Goal: Transaction & Acquisition: Purchase product/service

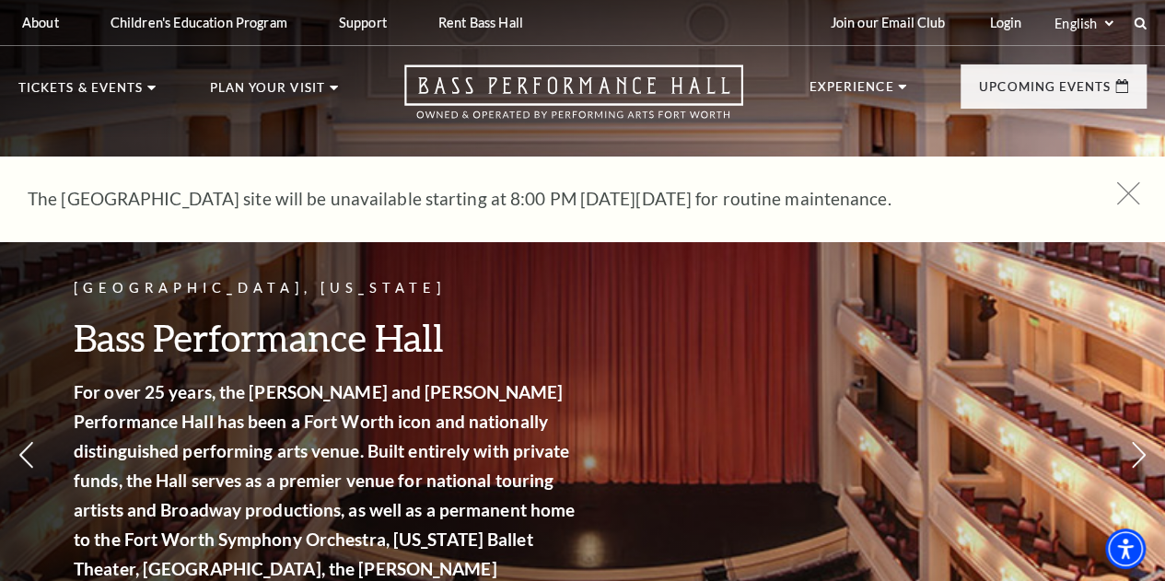
click at [1131, 193] on icon at bounding box center [1128, 193] width 23 height 23
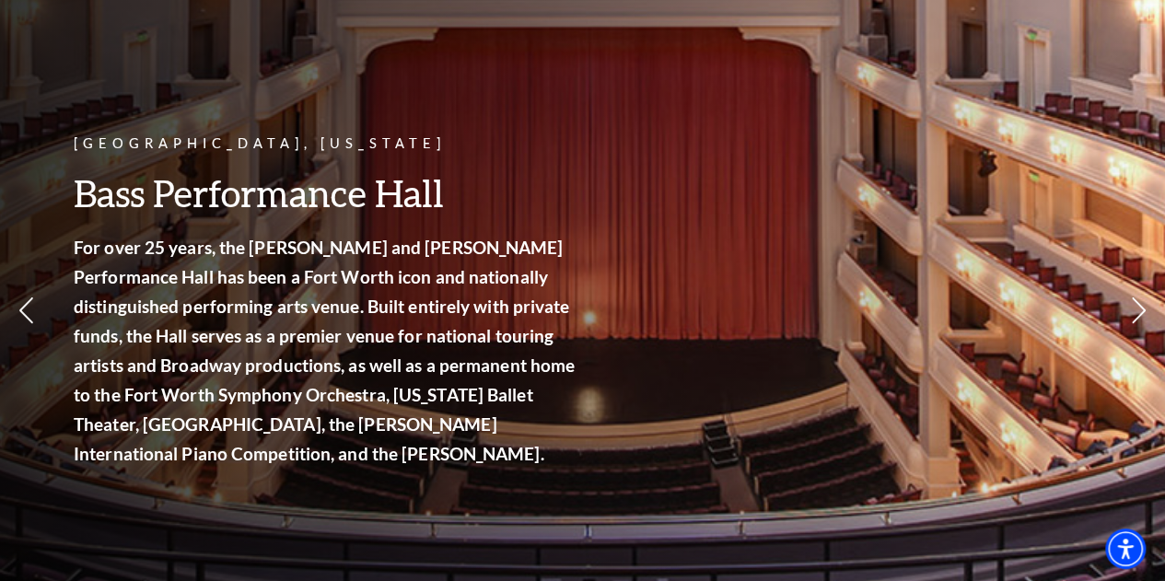
scroll to position [79, 0]
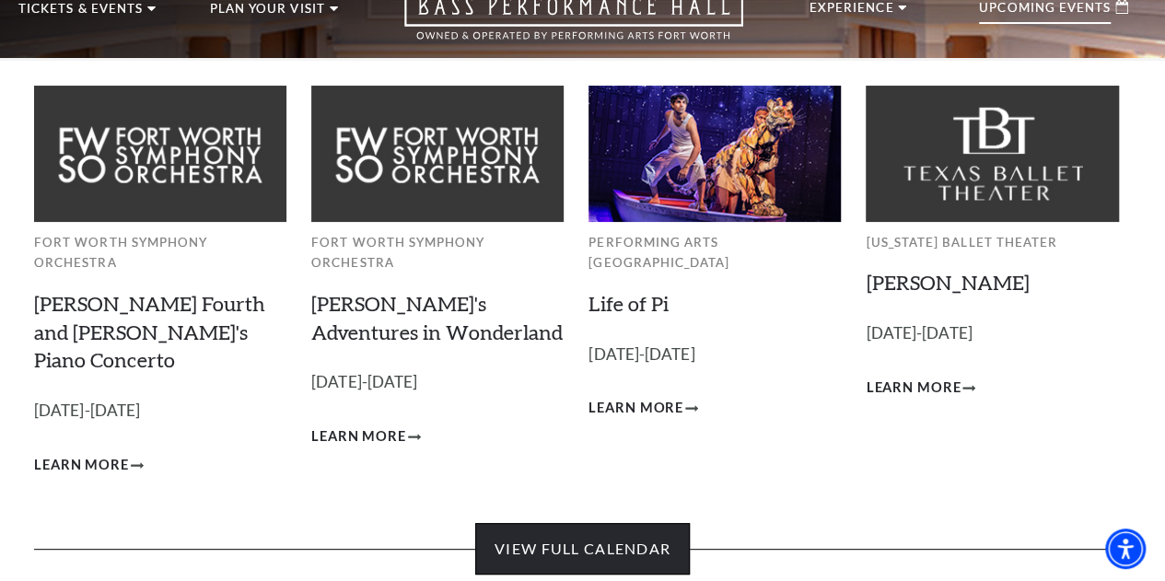
click at [553, 532] on link "View Full Calendar" at bounding box center [582, 549] width 215 height 52
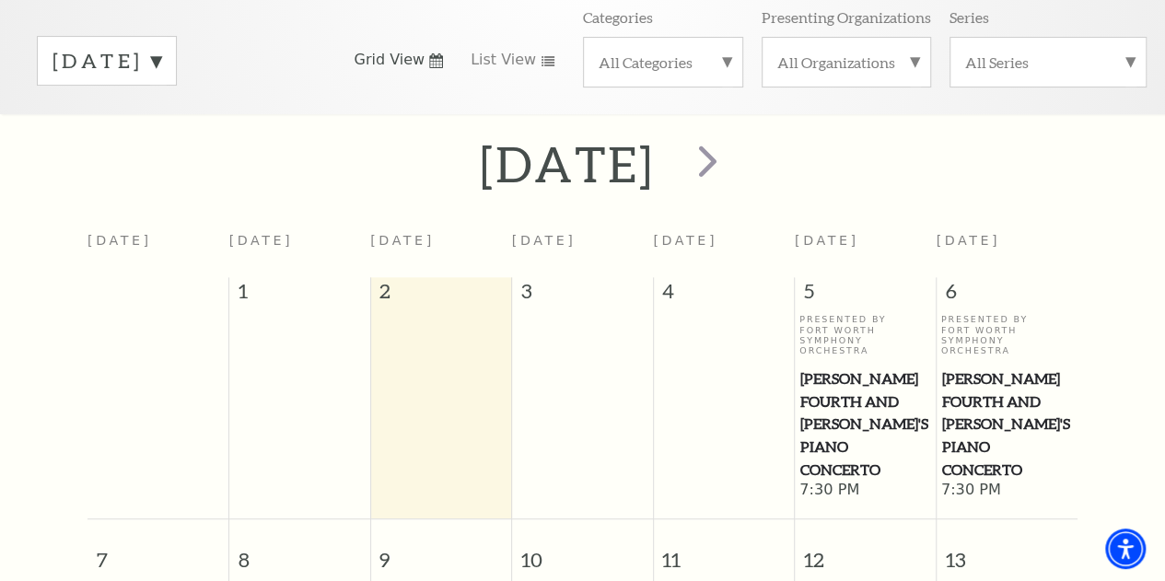
scroll to position [236, 0]
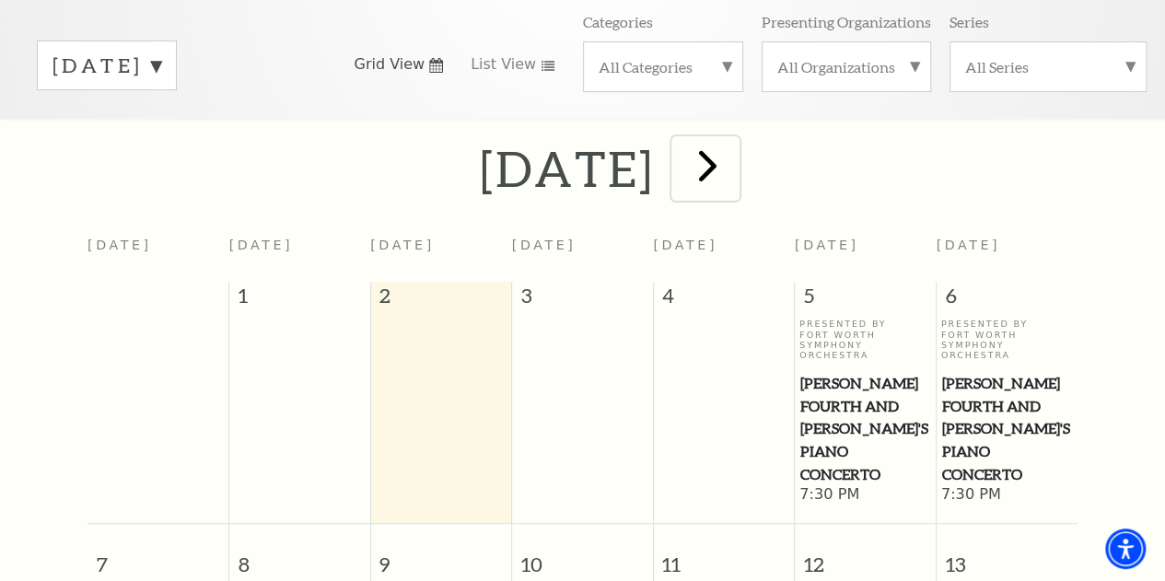
click at [734, 183] on span "next" at bounding box center [708, 165] width 52 height 52
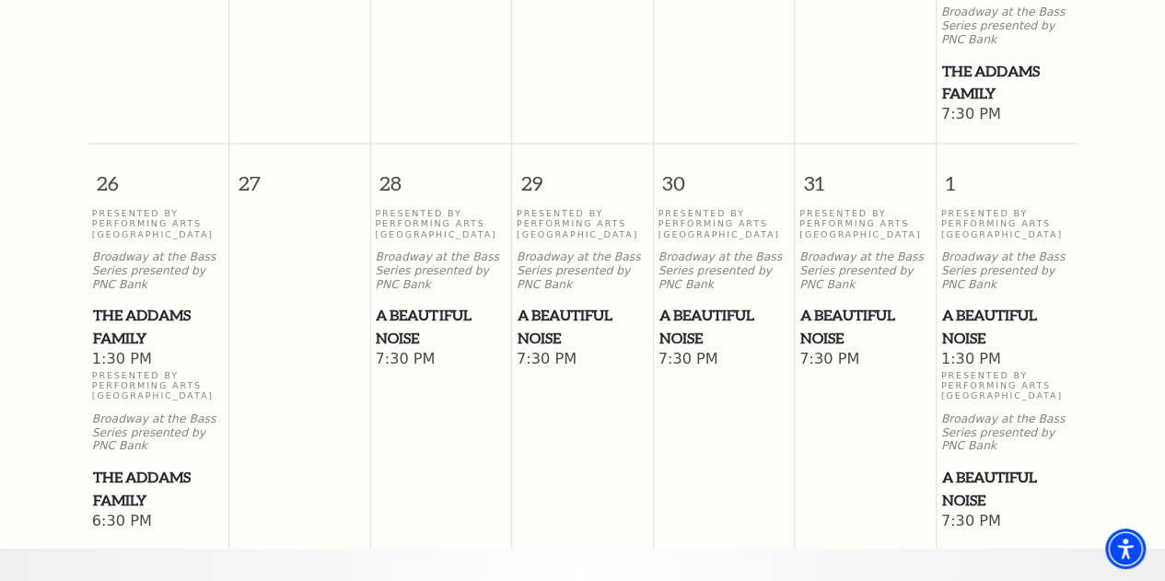
scroll to position [1584, 0]
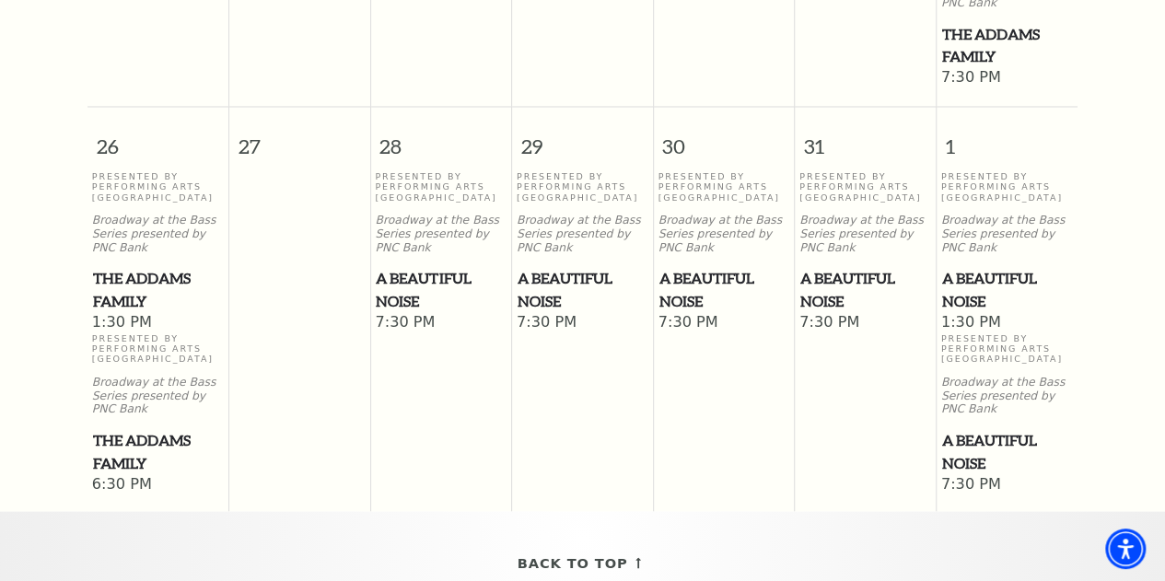
click at [690, 277] on span "A Beautiful Noise" at bounding box center [724, 288] width 130 height 45
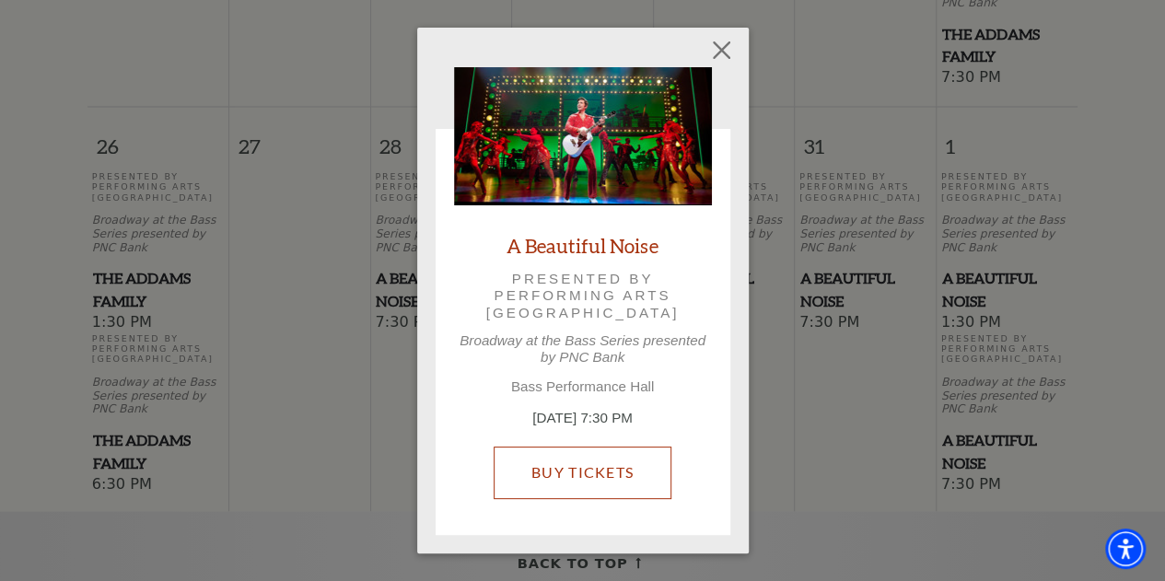
click at [555, 462] on link "Buy Tickets" at bounding box center [583, 473] width 178 height 52
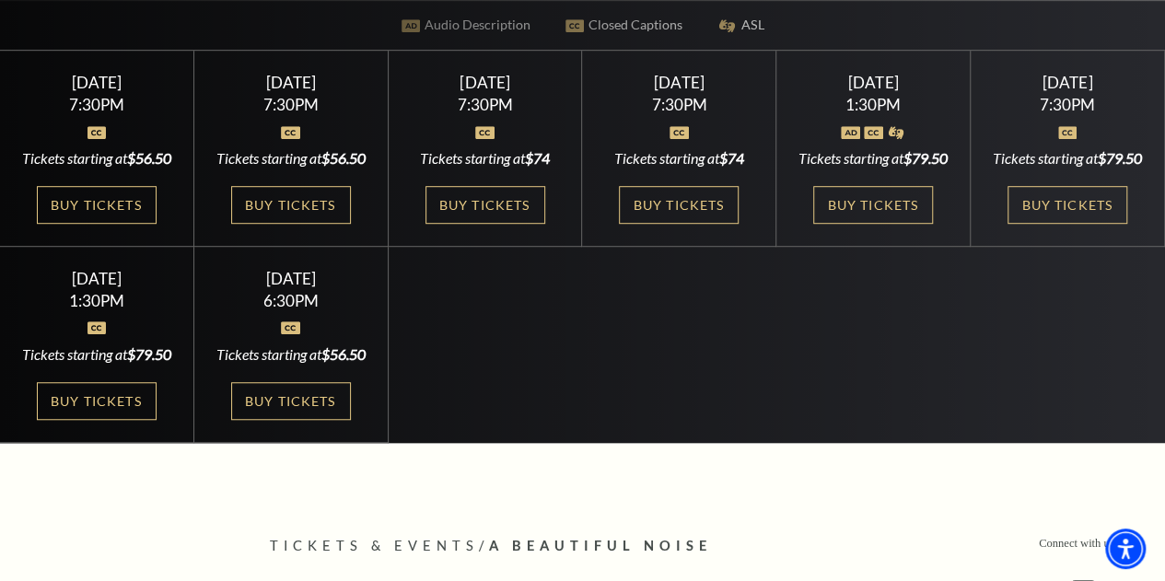
scroll to position [525, 0]
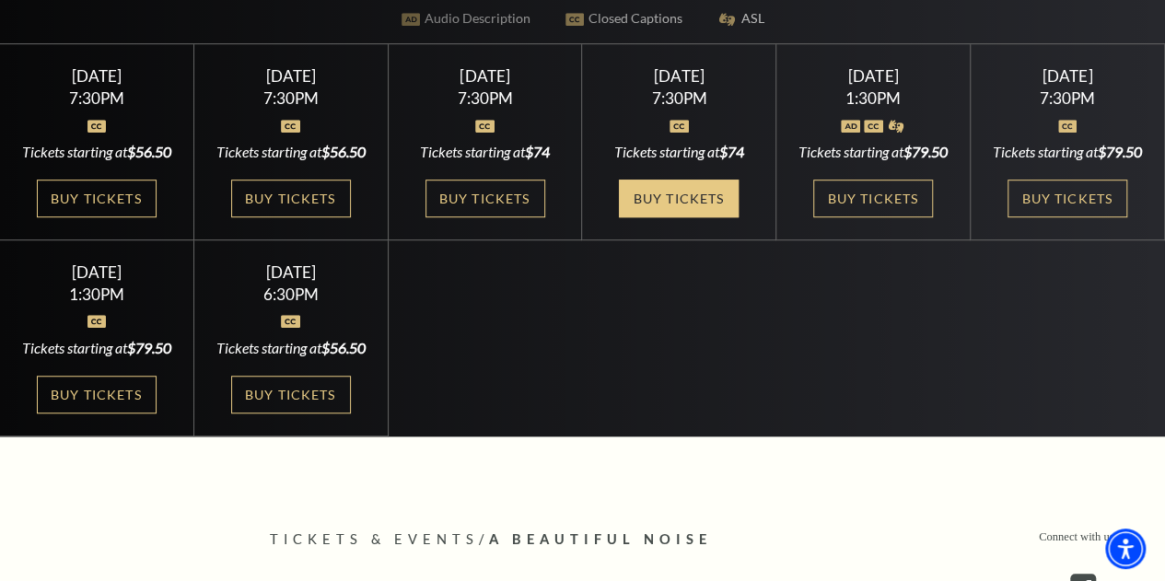
click at [683, 196] on link "Buy Tickets" at bounding box center [679, 199] width 120 height 38
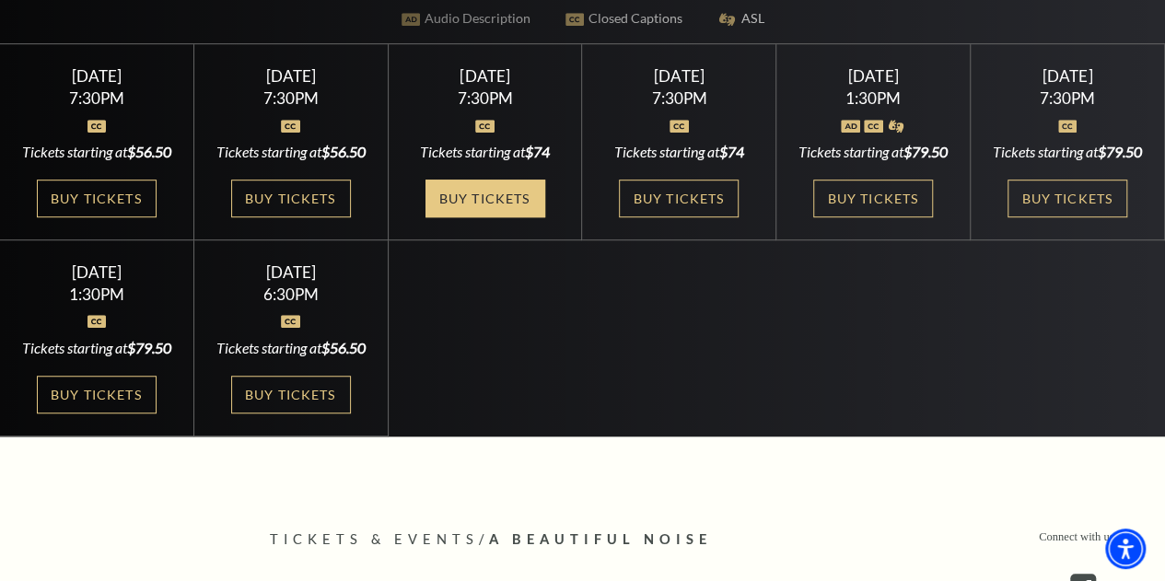
click at [461, 217] on link "Buy Tickets" at bounding box center [485, 199] width 120 height 38
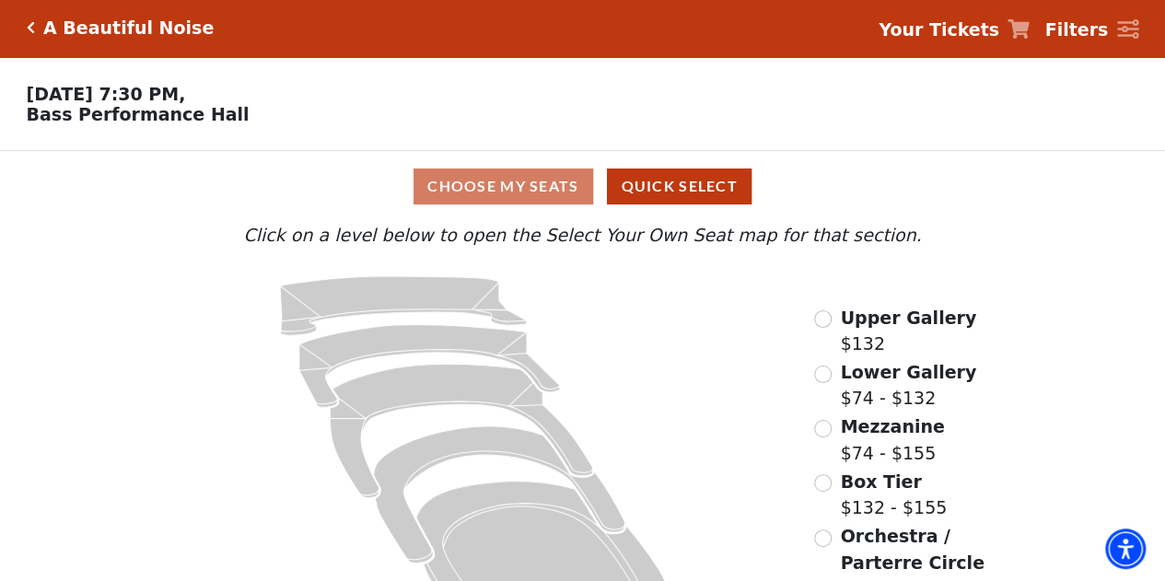
scroll to position [68, 0]
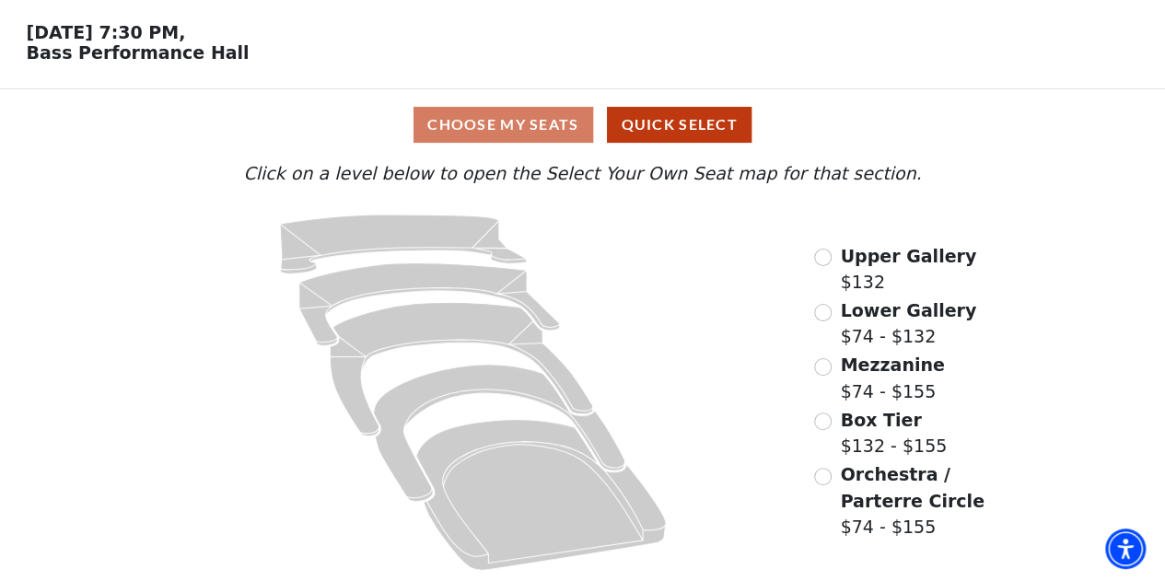
click at [528, 125] on div "Choose My Seats Quick Select" at bounding box center [583, 125] width 874 height 36
click at [822, 314] on input "Lower Gallery$74 - $132\a" at bounding box center [822, 312] width 17 height 17
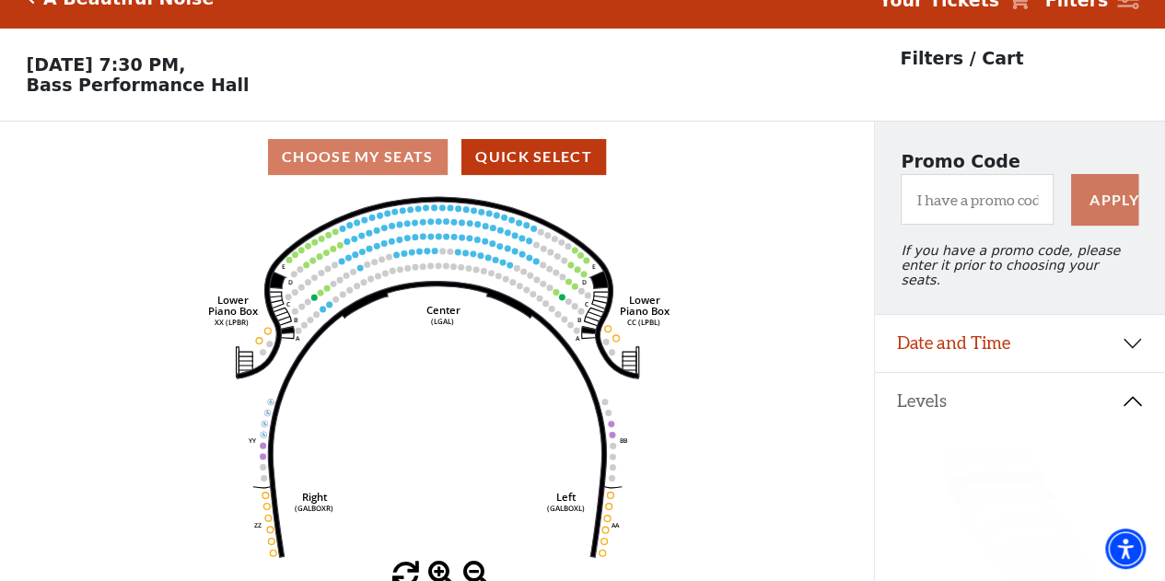
scroll to position [85, 0]
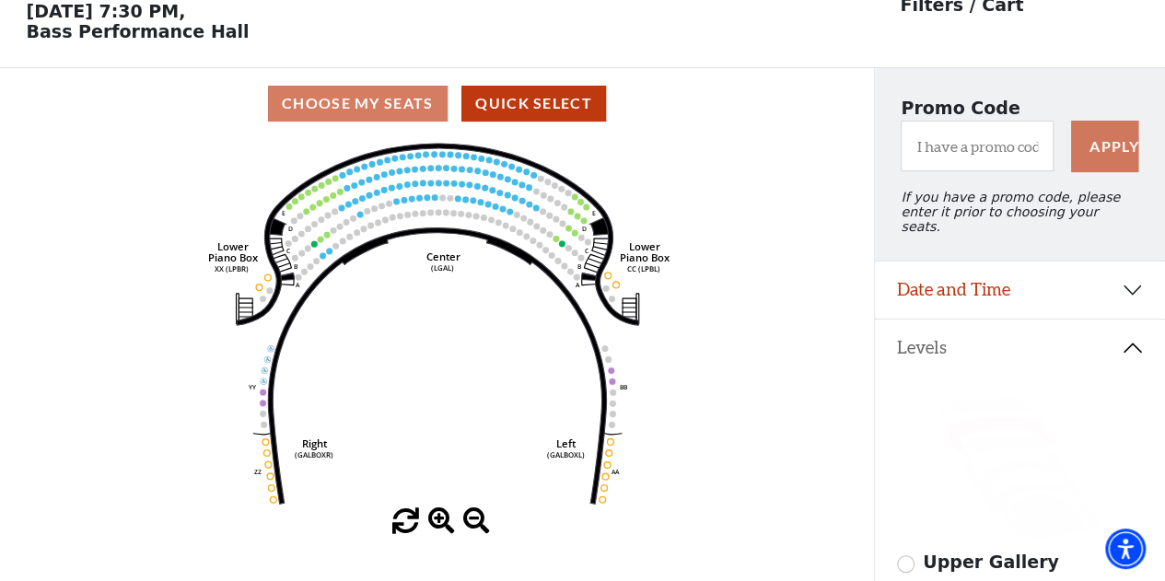
click at [432, 520] on span at bounding box center [441, 521] width 27 height 27
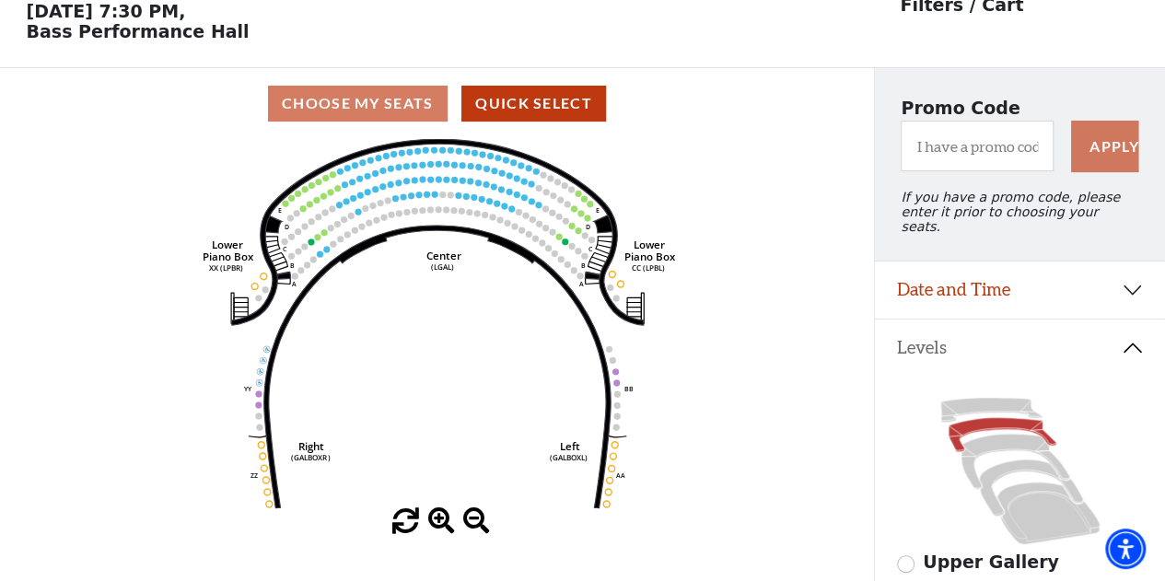
click at [432, 520] on span at bounding box center [441, 521] width 27 height 27
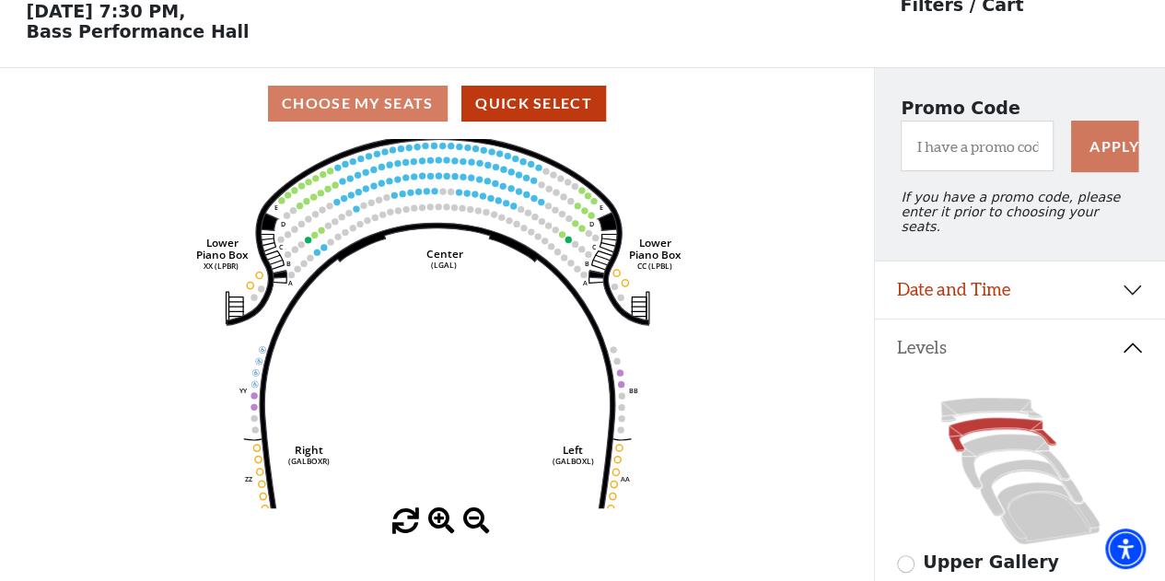
click at [432, 520] on span at bounding box center [441, 521] width 27 height 27
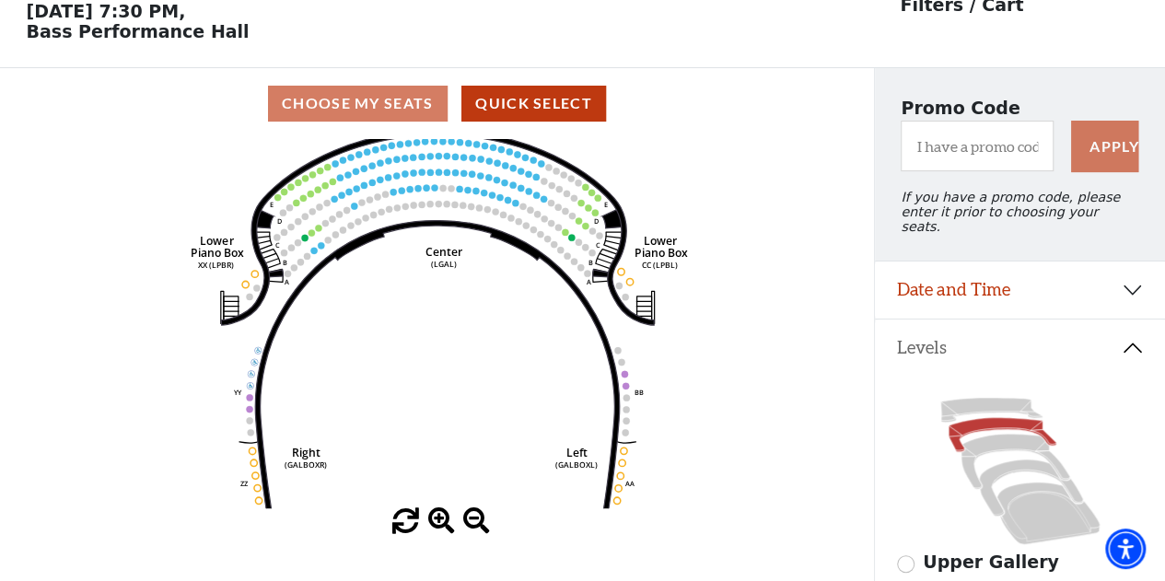
click at [432, 520] on span at bounding box center [441, 521] width 27 height 27
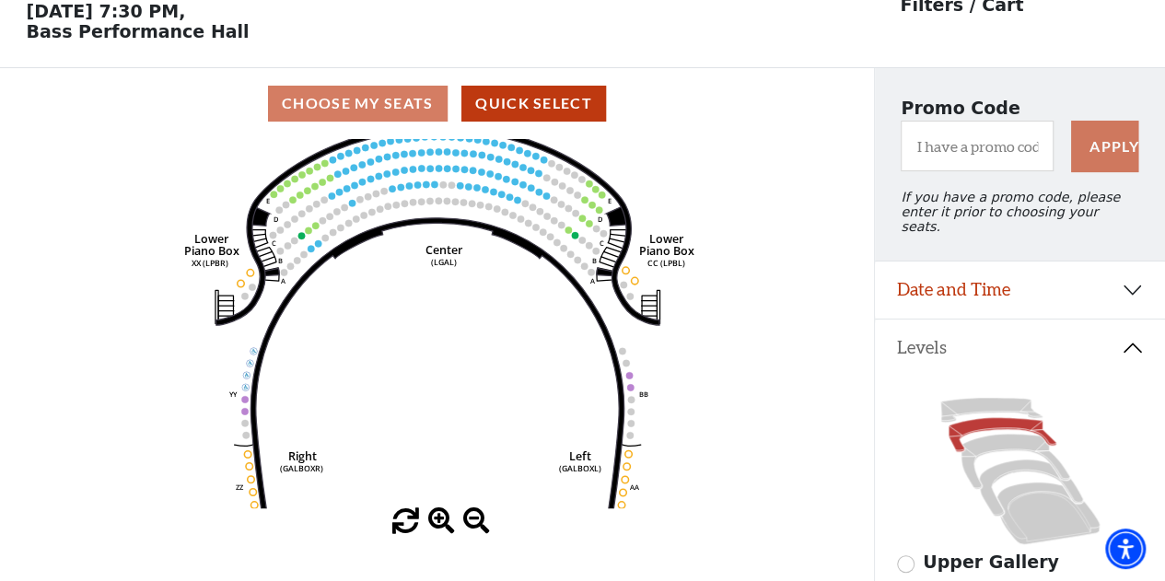
click at [432, 520] on span at bounding box center [441, 521] width 27 height 27
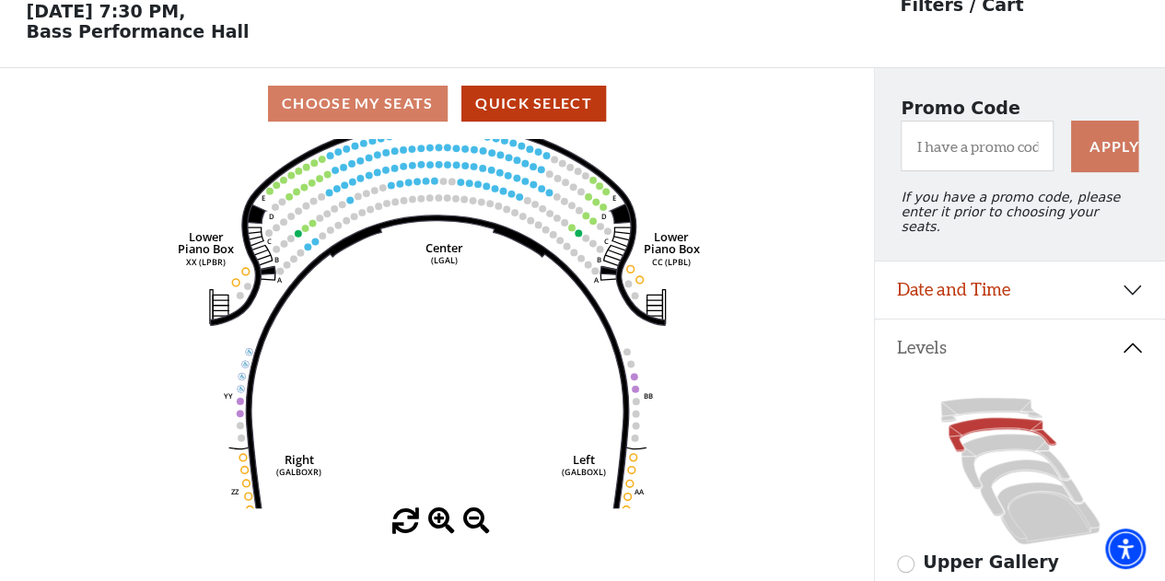
click at [432, 520] on span at bounding box center [441, 521] width 27 height 27
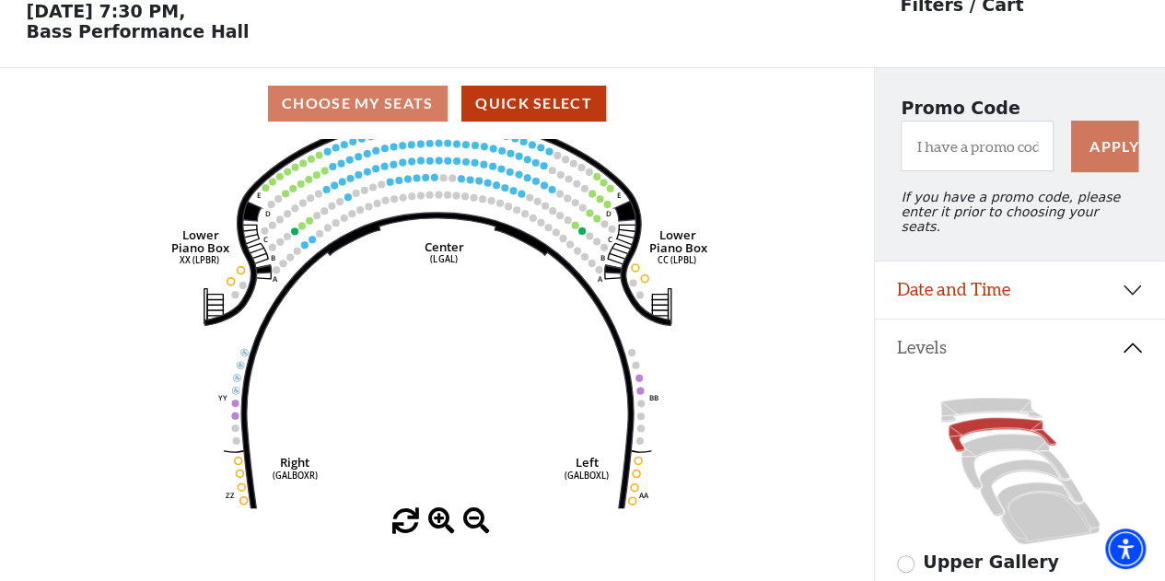
click at [432, 520] on span at bounding box center [441, 521] width 27 height 27
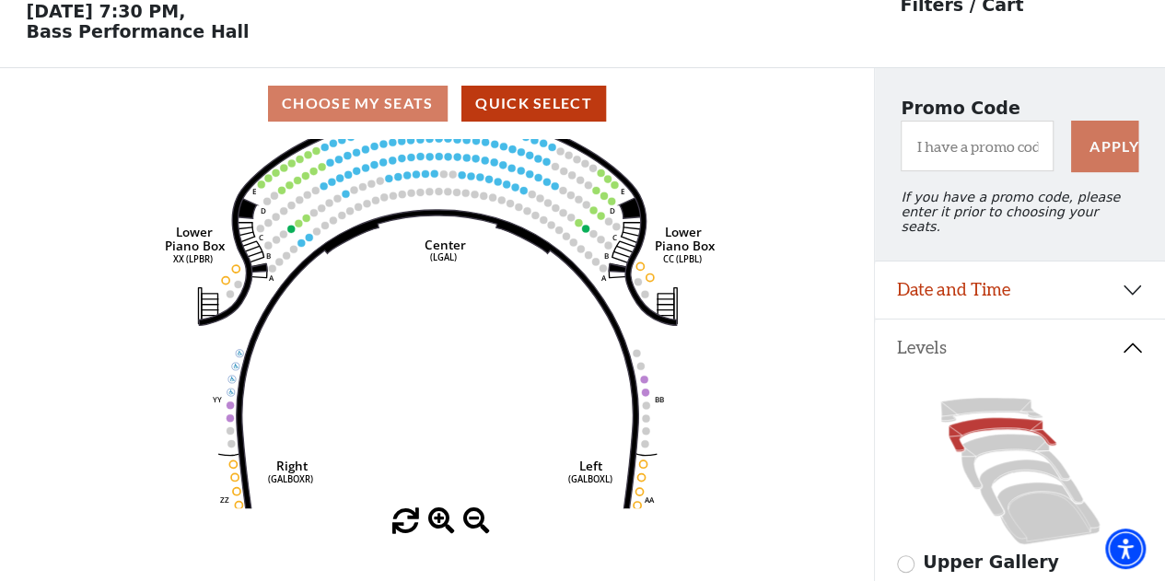
click at [432, 520] on span at bounding box center [441, 521] width 27 height 27
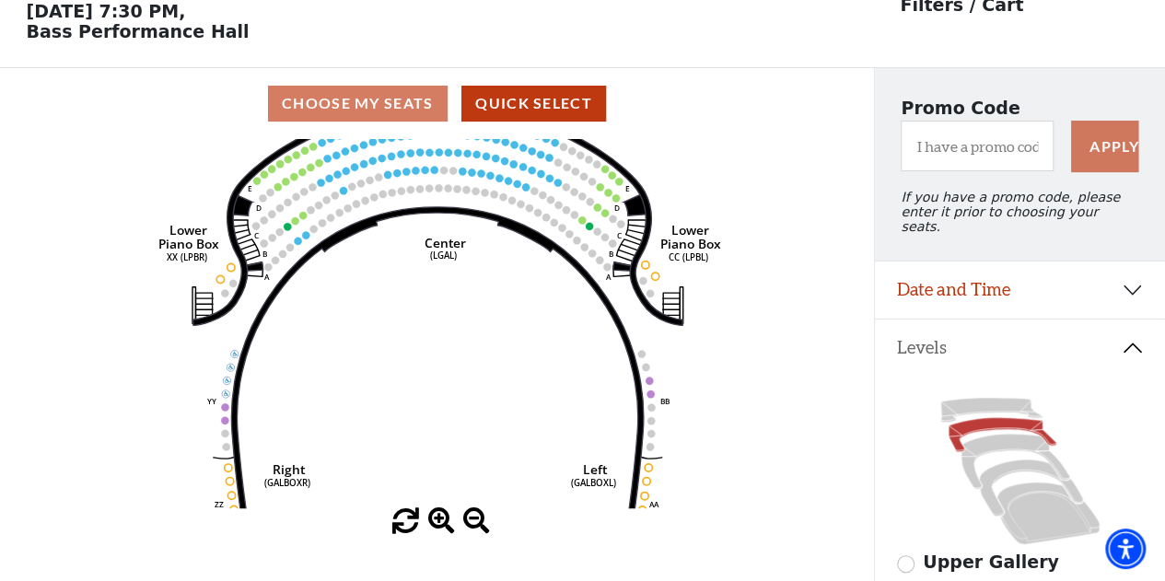
click at [432, 520] on span at bounding box center [441, 521] width 27 height 27
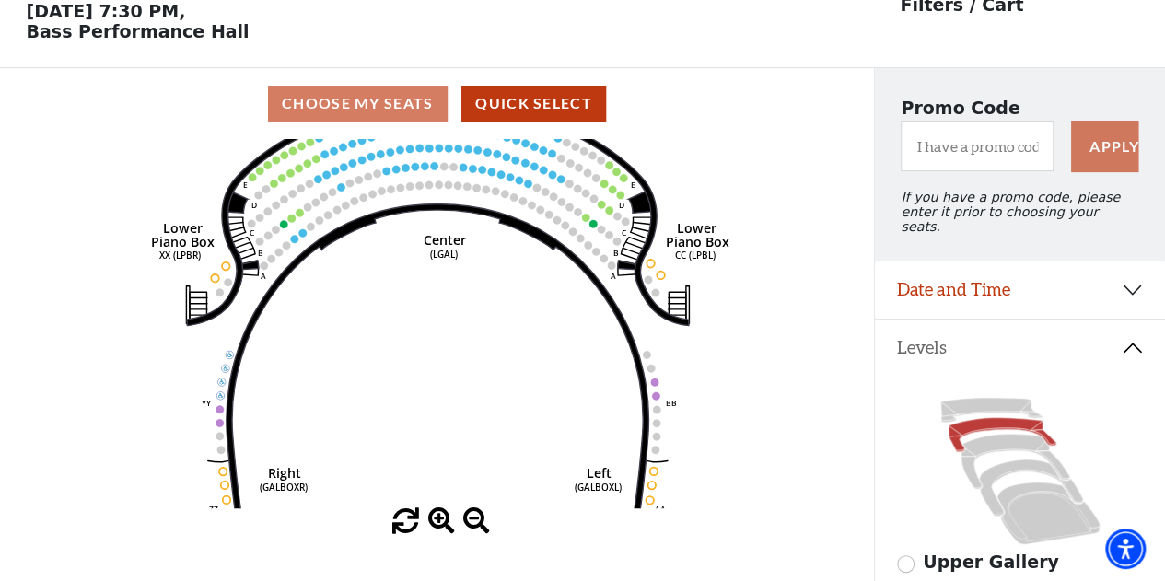
click at [432, 520] on span at bounding box center [441, 521] width 27 height 27
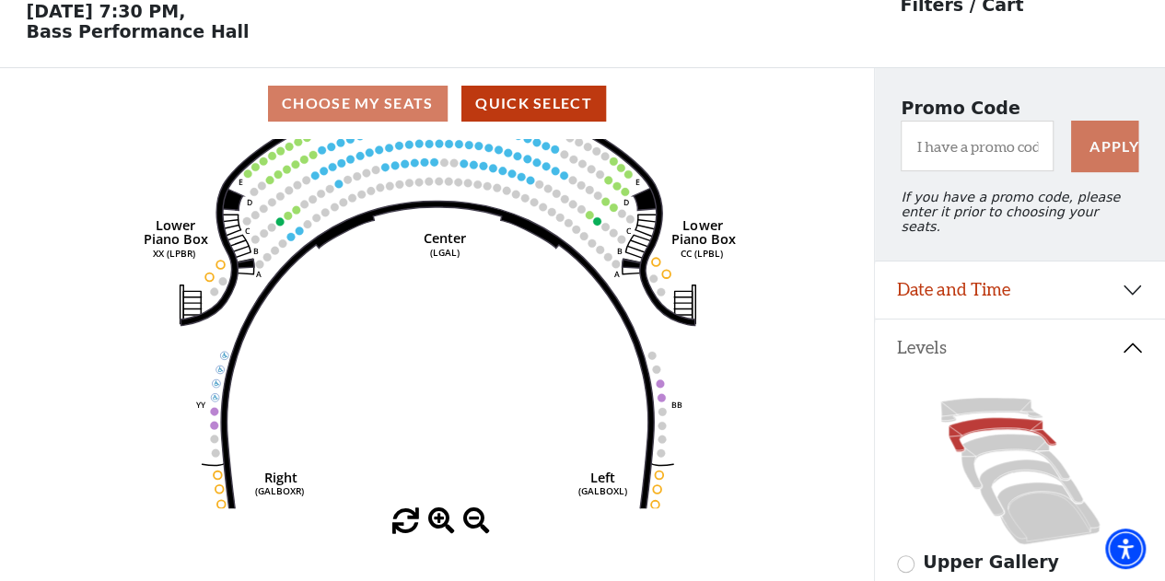
click at [432, 520] on span at bounding box center [441, 521] width 27 height 27
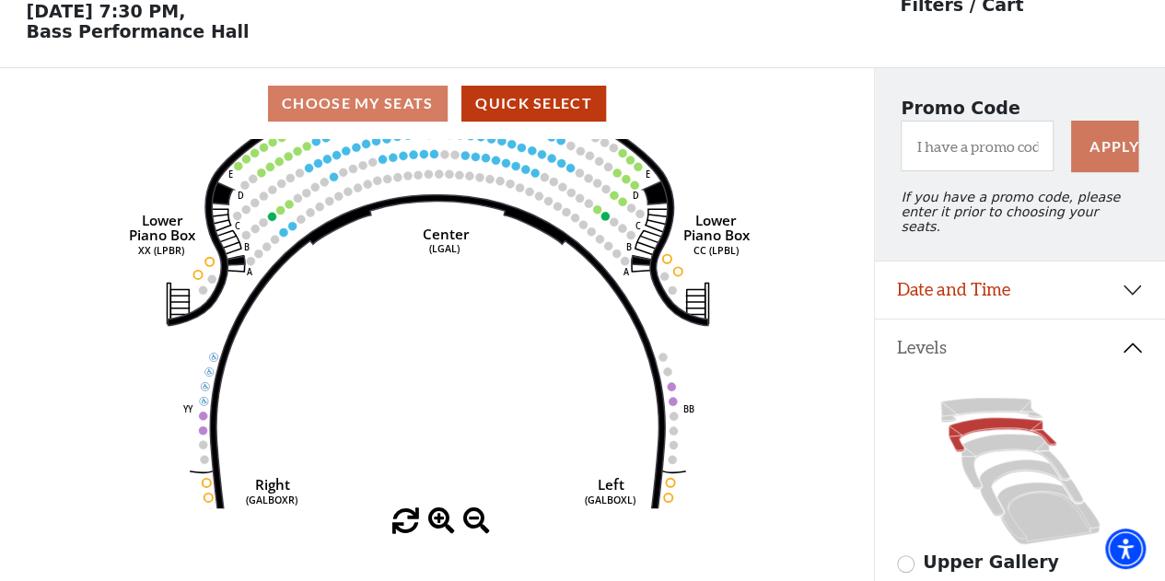
click at [432, 520] on span at bounding box center [441, 521] width 27 height 27
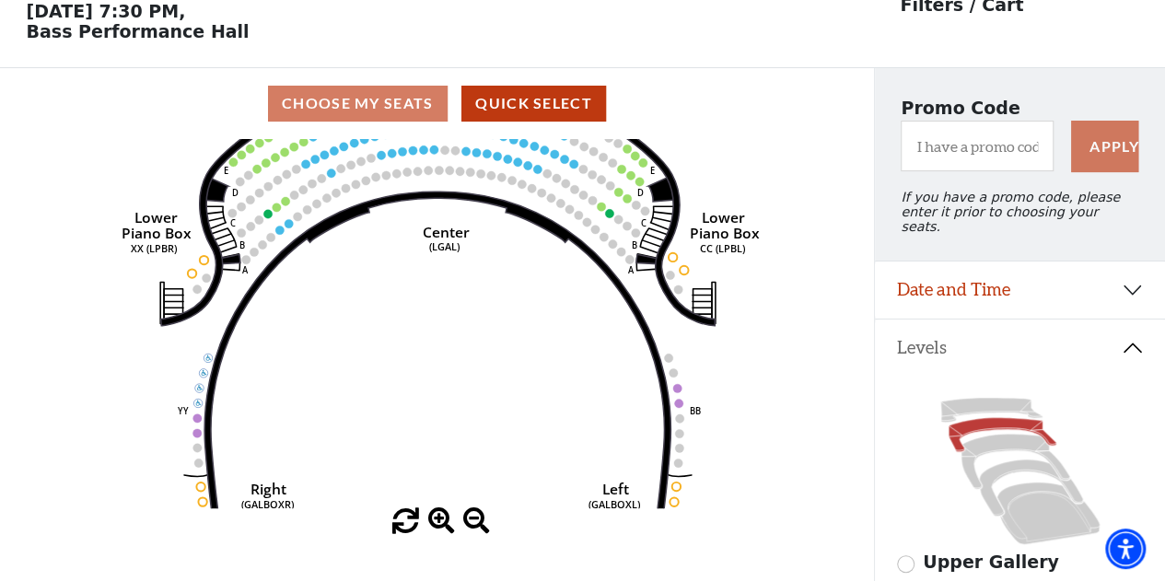
click at [432, 520] on span at bounding box center [441, 521] width 27 height 27
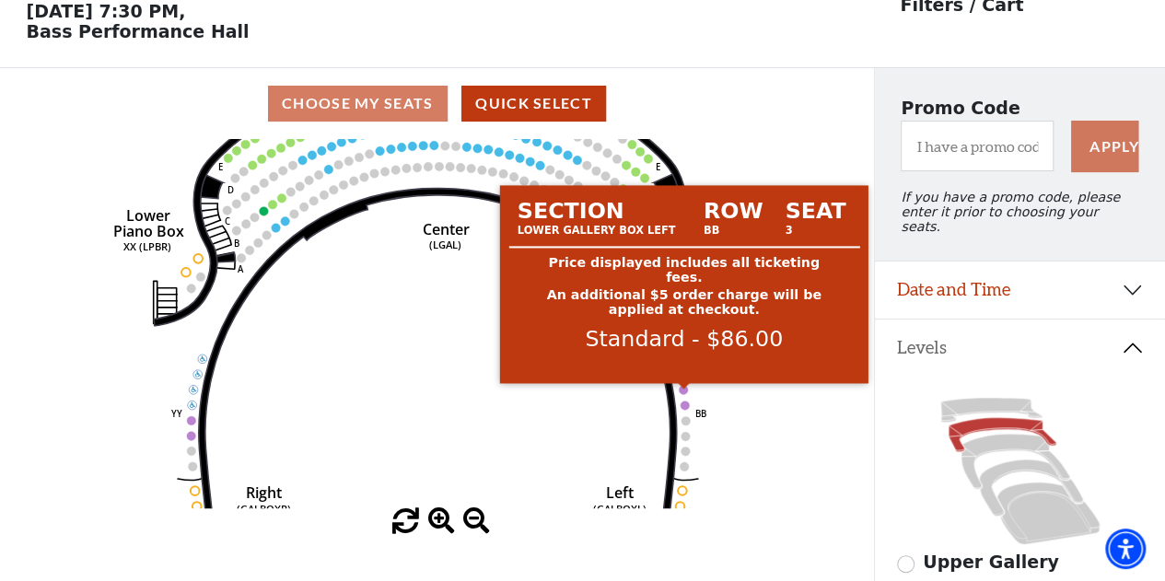
click at [684, 391] on circle at bounding box center [684, 389] width 9 height 9
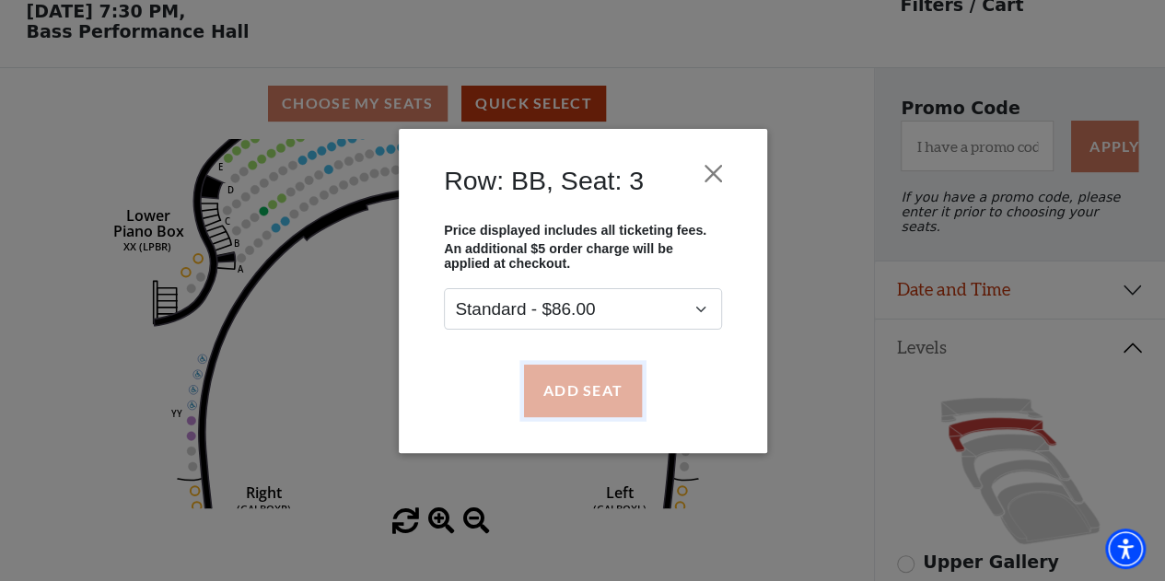
click at [591, 386] on button "Add Seat" at bounding box center [582, 391] width 118 height 52
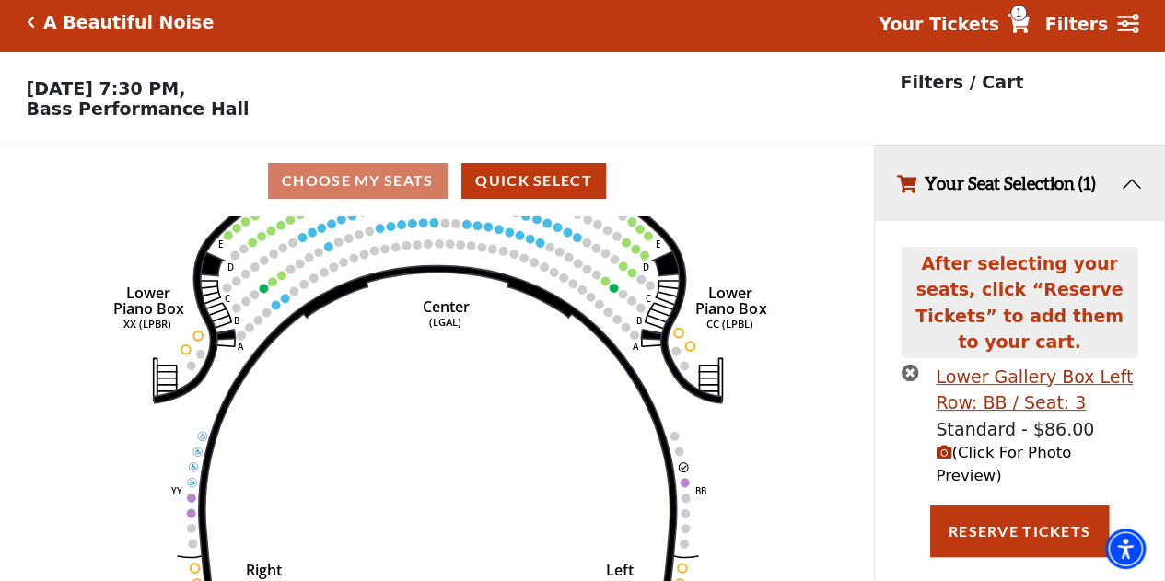
scroll to position [0, 0]
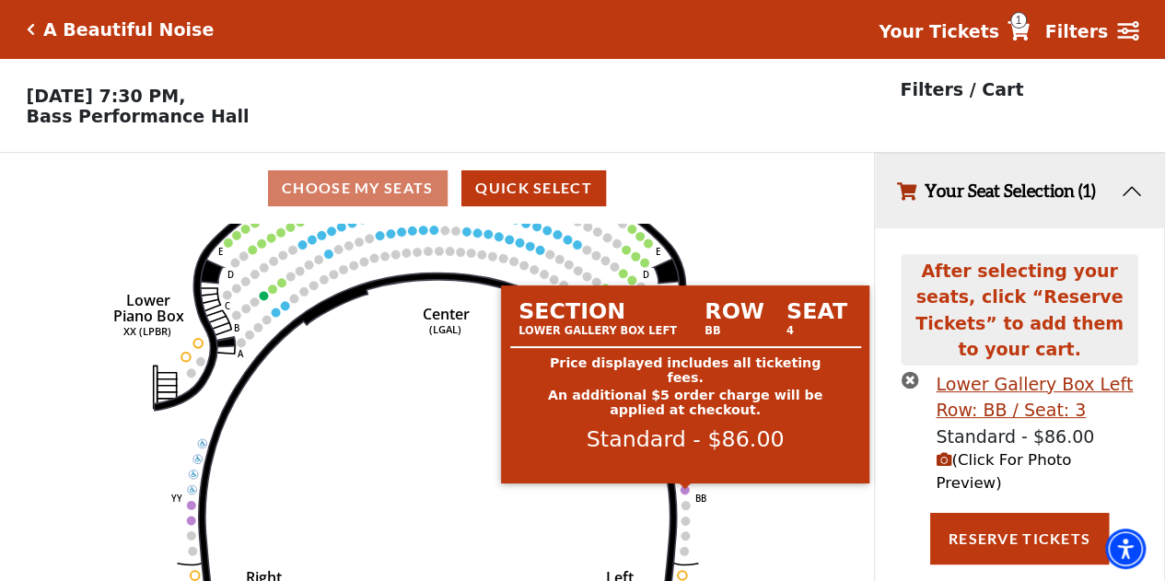
click at [683, 495] on circle at bounding box center [685, 489] width 9 height 9
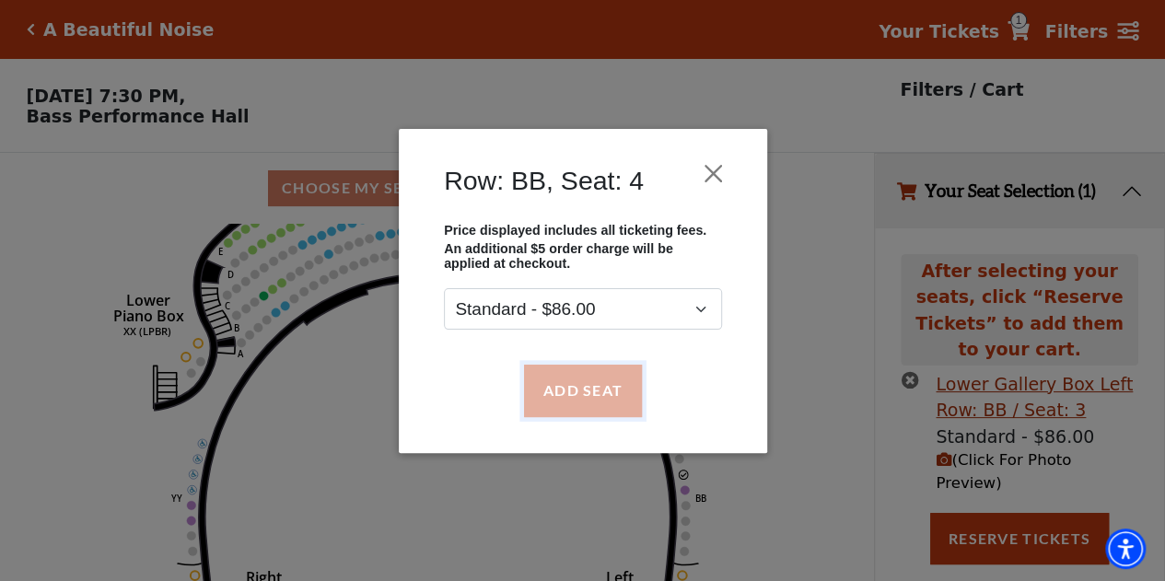
click at [547, 385] on button "Add Seat" at bounding box center [582, 391] width 118 height 52
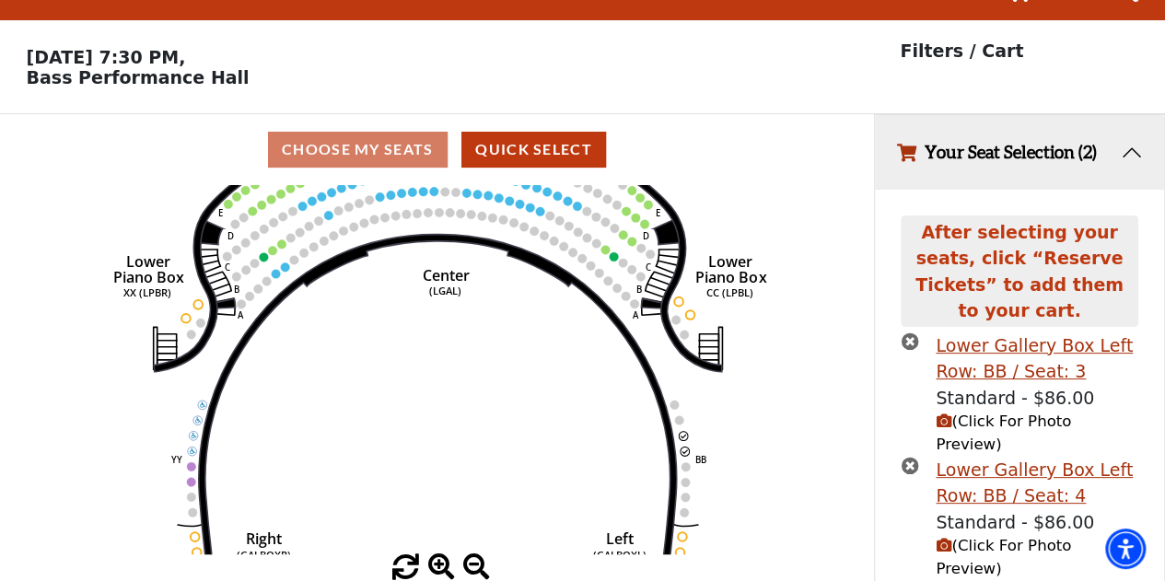
scroll to position [40, 0]
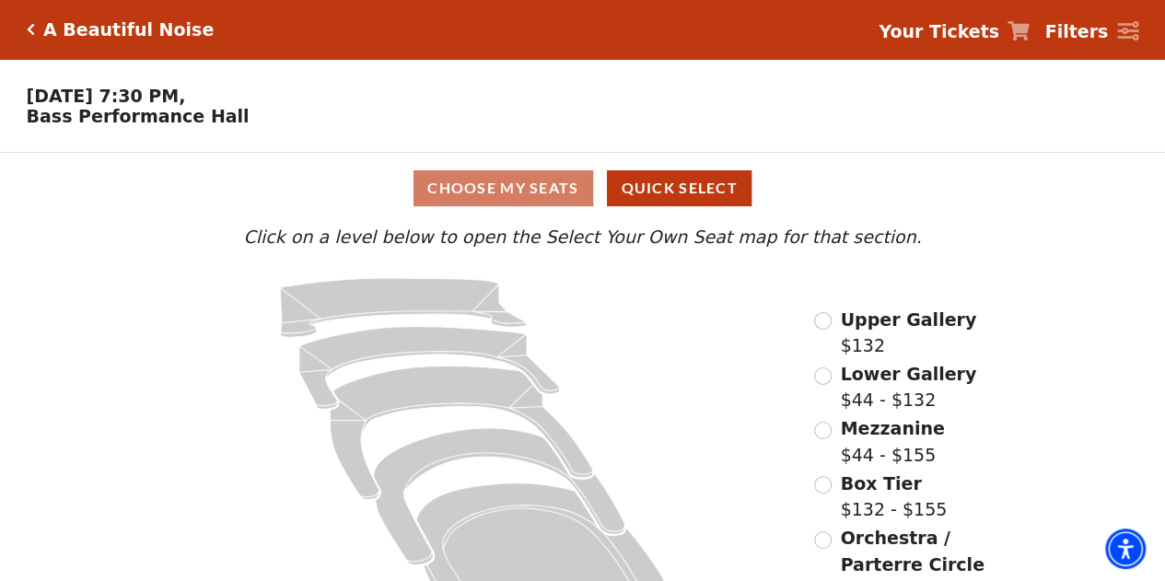
scroll to position [68, 0]
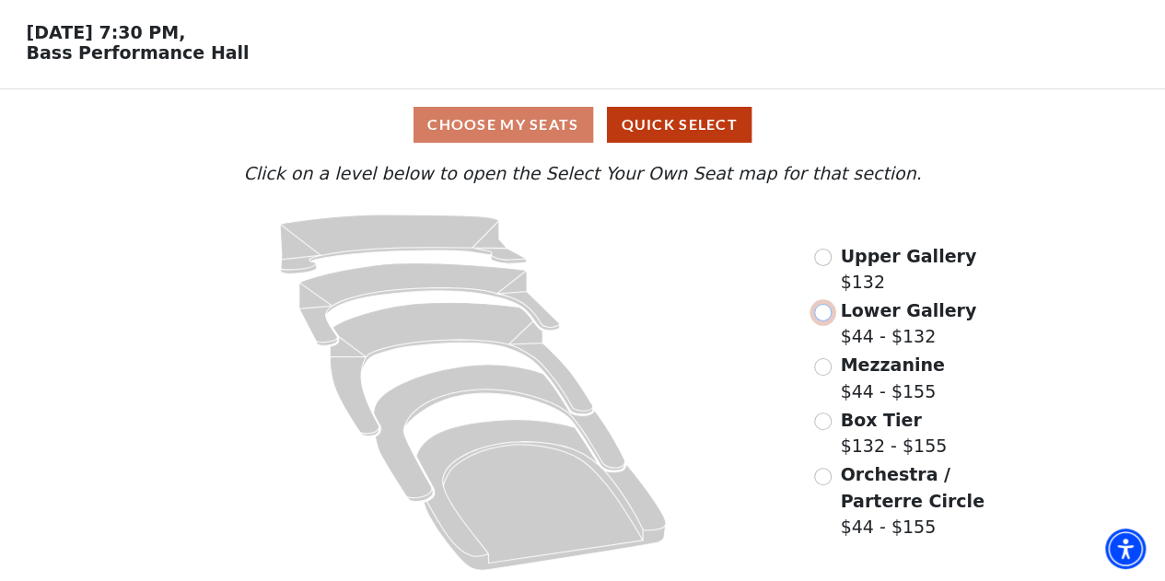
click at [822, 317] on input "Lower Gallery$44 - $132\a" at bounding box center [822, 312] width 17 height 17
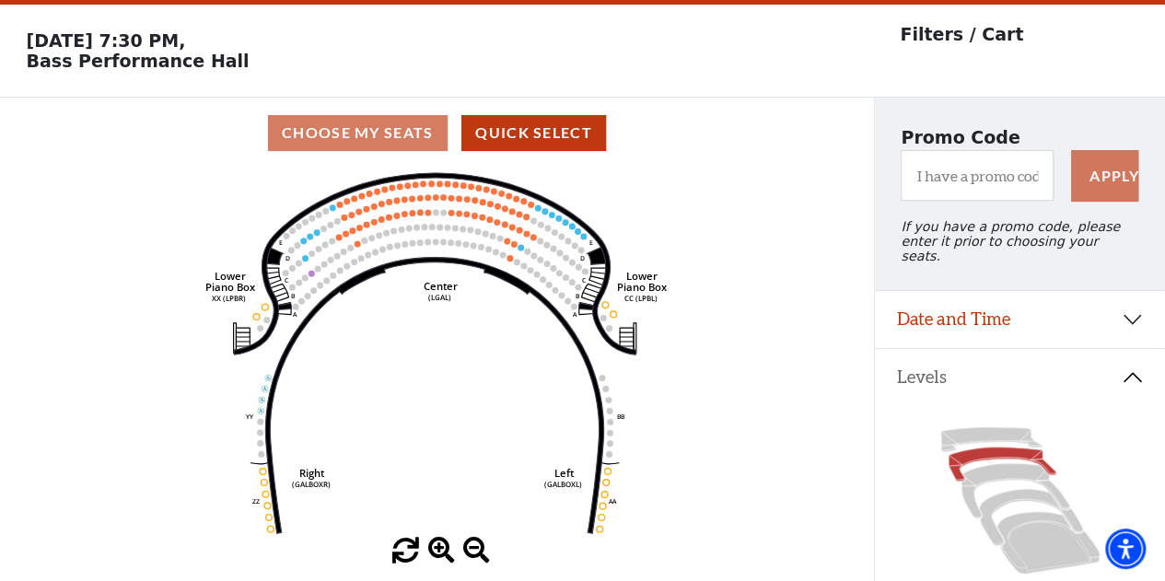
scroll to position [85, 0]
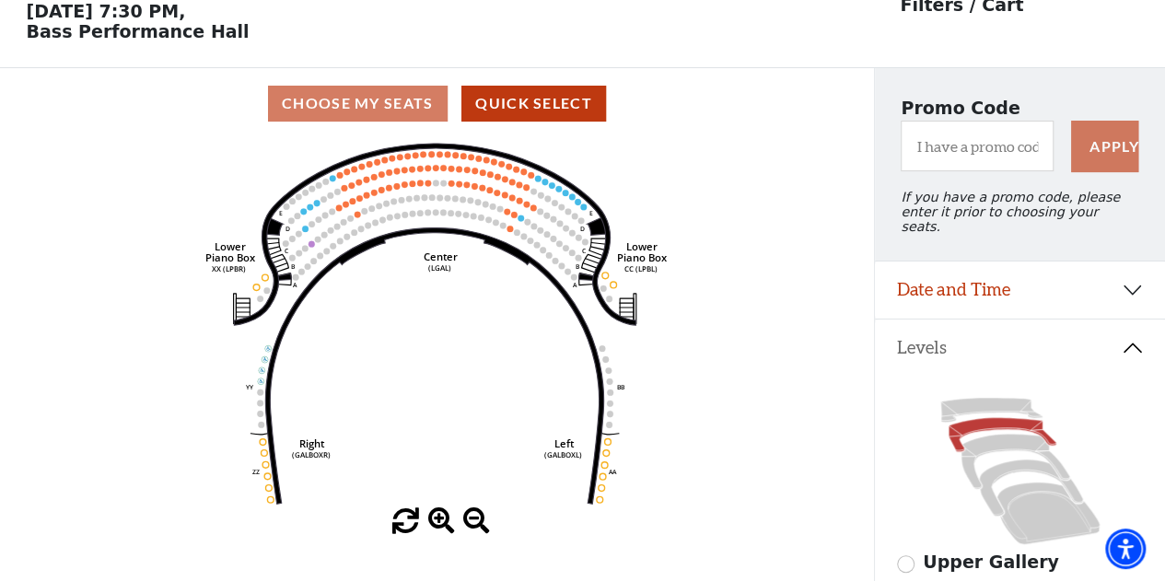
click at [433, 524] on span at bounding box center [441, 521] width 27 height 27
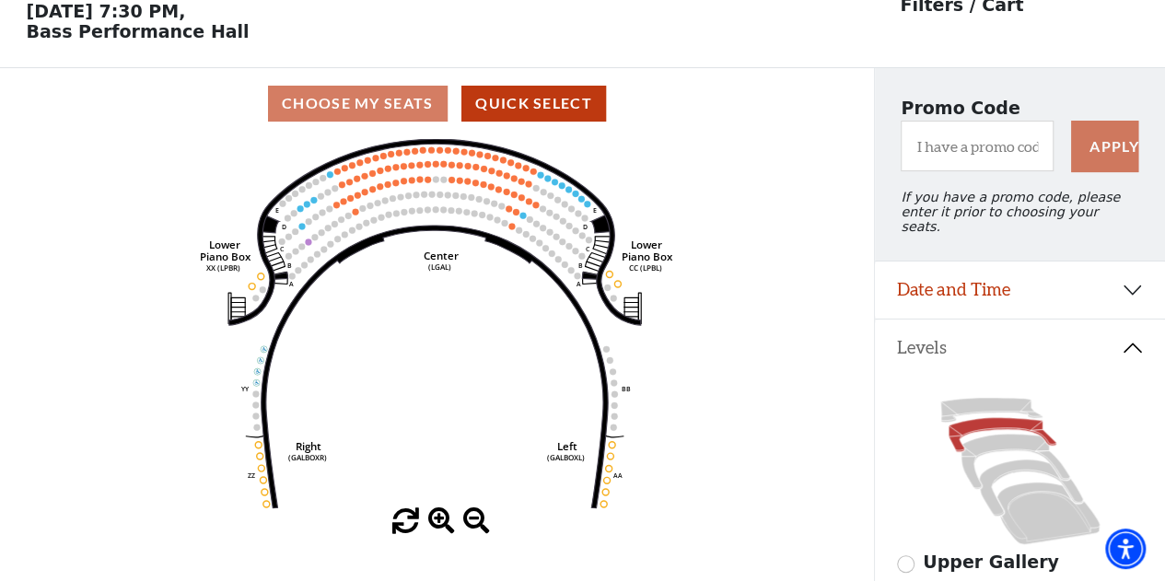
click at [433, 524] on span at bounding box center [441, 521] width 27 height 27
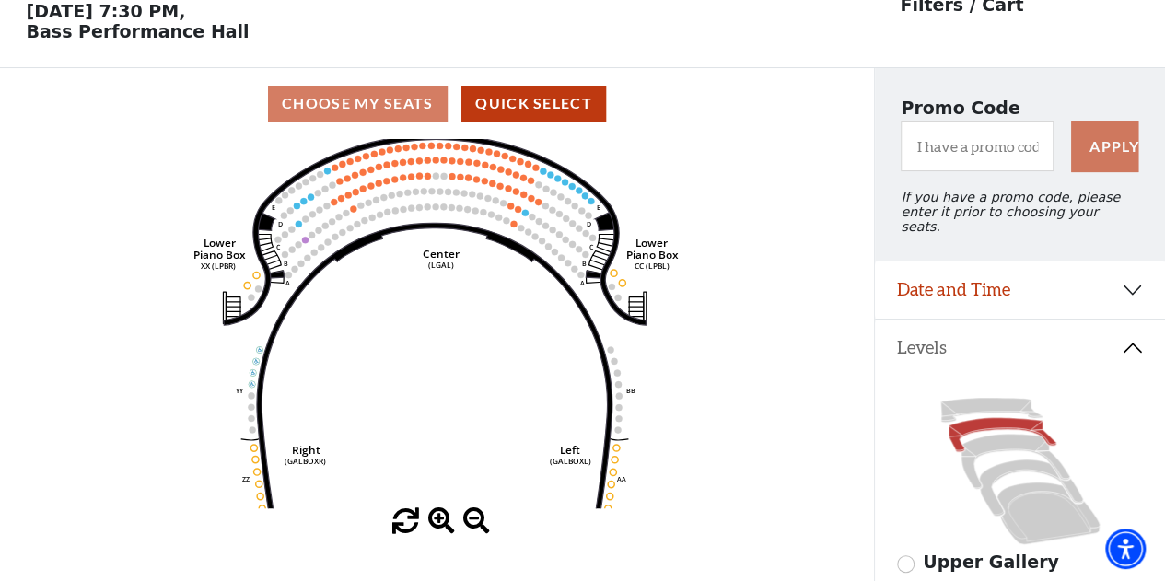
click at [433, 524] on span at bounding box center [441, 521] width 27 height 27
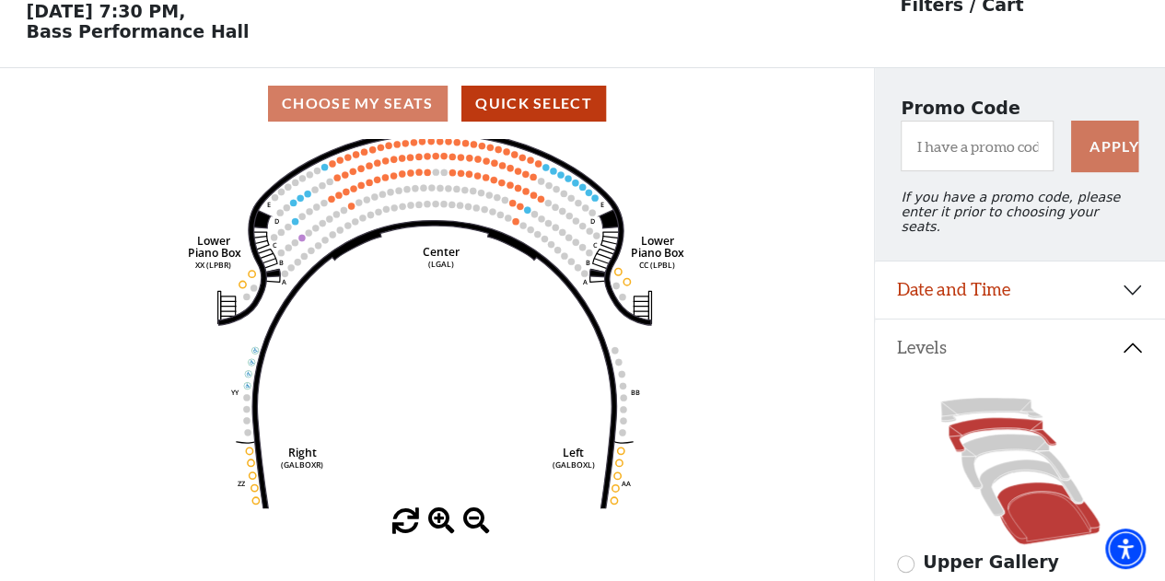
click at [1019, 497] on icon at bounding box center [1048, 514] width 103 height 62
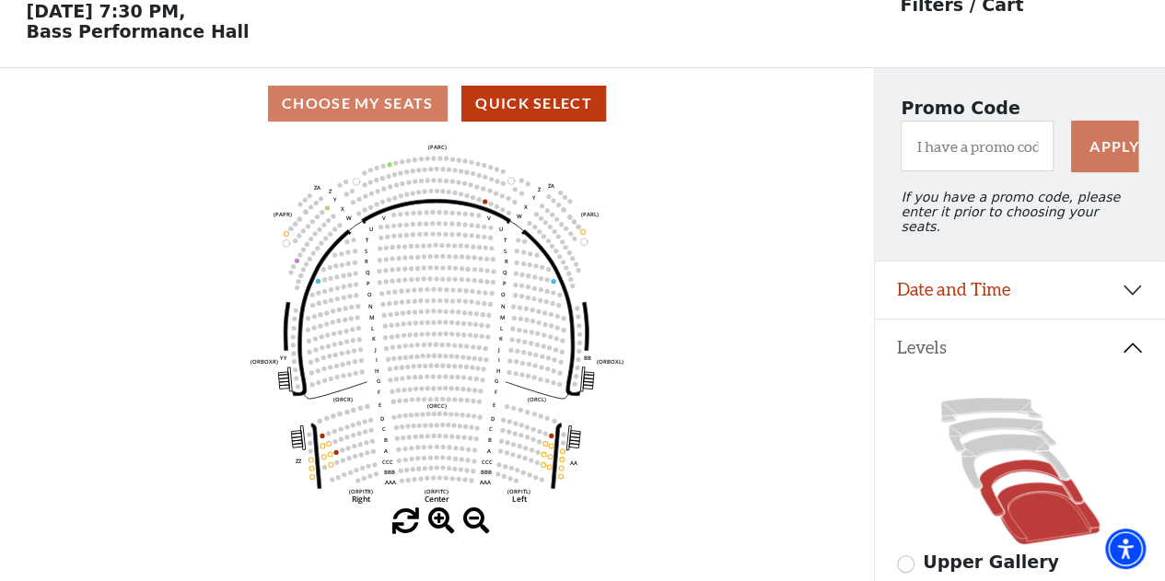
click at [1006, 460] on icon at bounding box center [1031, 488] width 104 height 56
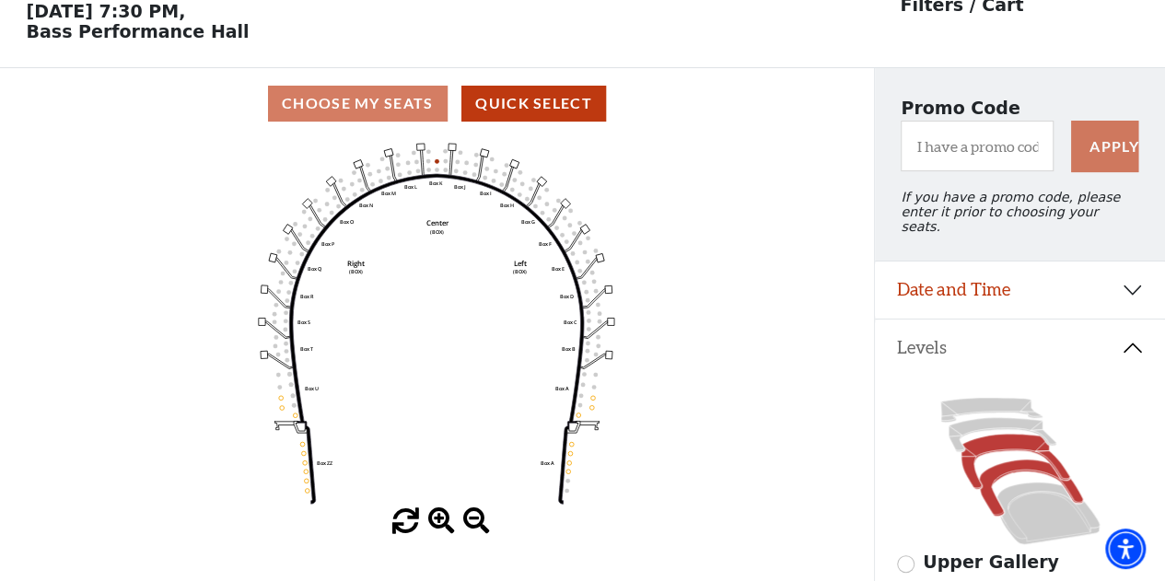
click at [987, 437] on icon at bounding box center [1015, 462] width 109 height 55
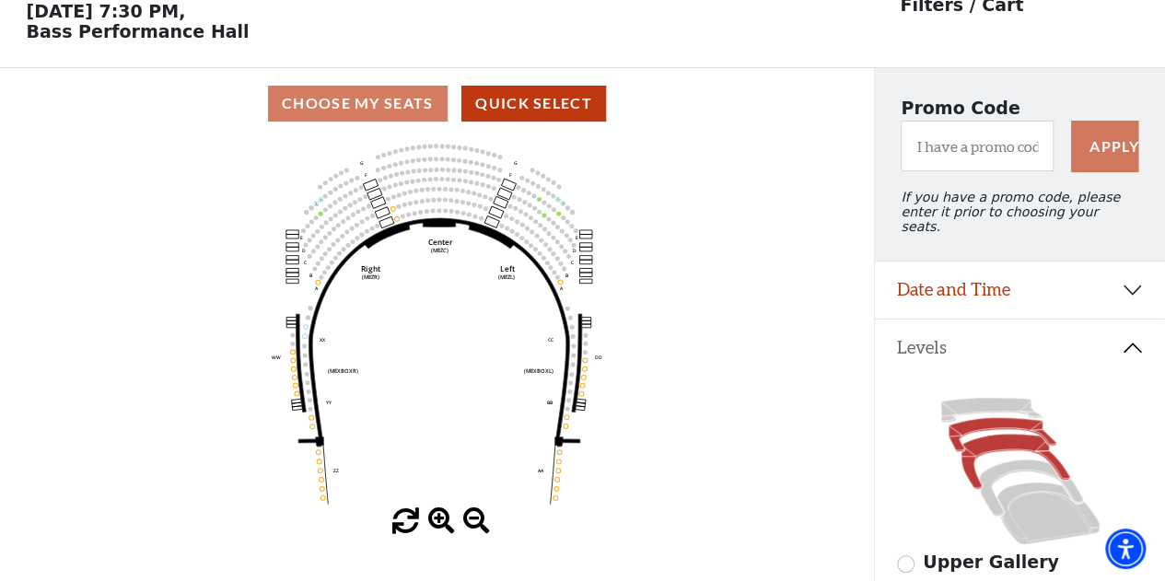
click at [982, 421] on icon at bounding box center [1003, 435] width 108 height 34
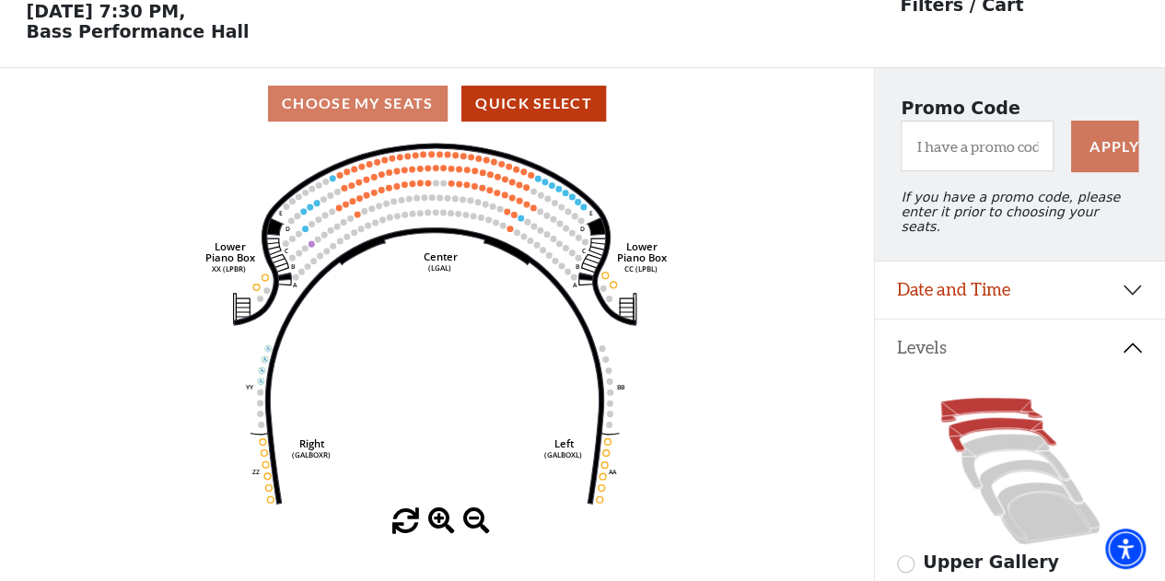
click at [984, 398] on icon at bounding box center [990, 410] width 101 height 24
